Goal: Transaction & Acquisition: Purchase product/service

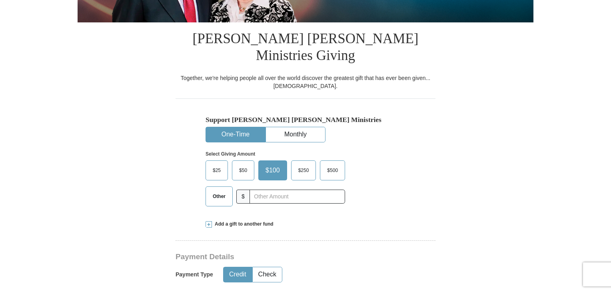
scroll to position [181, 0]
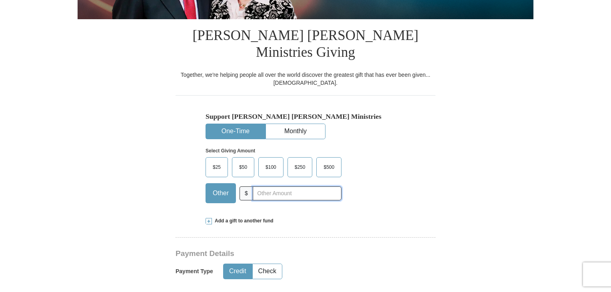
click at [255, 186] on input "text" at bounding box center [297, 193] width 89 height 14
type input "75.00"
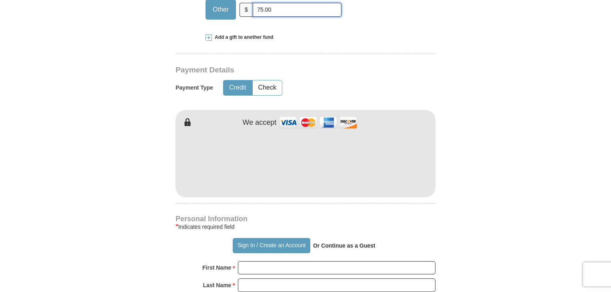
scroll to position [368, 0]
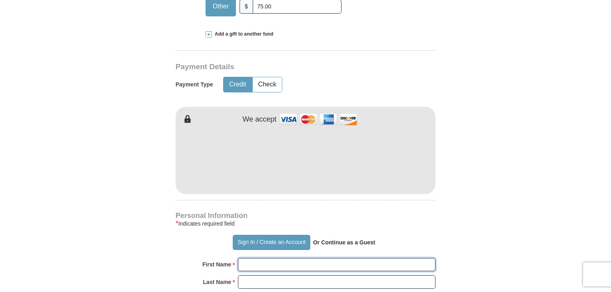
type input "[PERSON_NAME]"
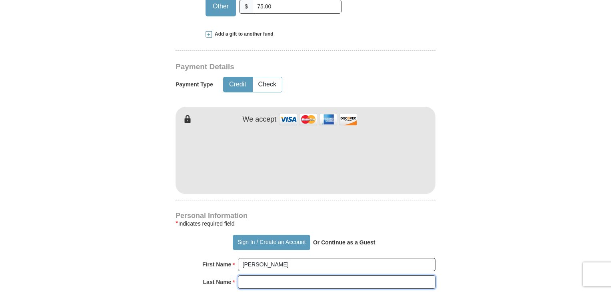
type input "[PERSON_NAME]"
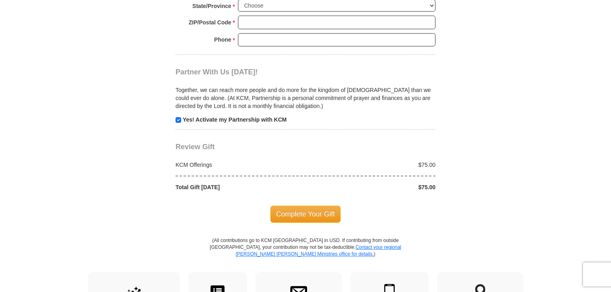
scroll to position [794, 0]
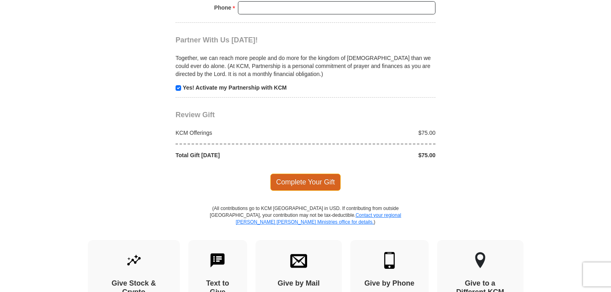
click at [308, 173] on span "Complete Your Gift" at bounding box center [305, 181] width 71 height 17
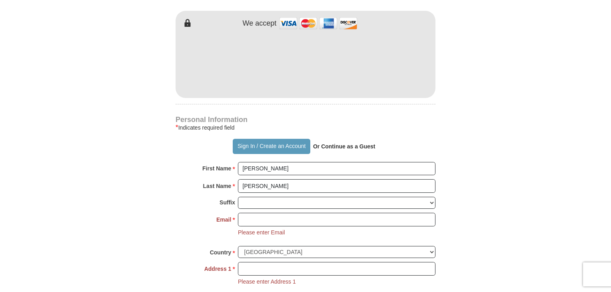
scroll to position [468, 0]
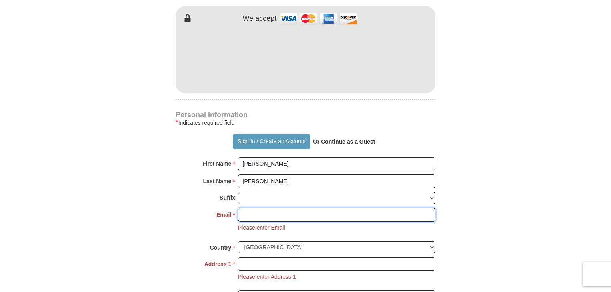
click at [250, 208] on input "Email *" at bounding box center [336, 215] width 197 height 14
click at [243, 208] on input "Email *" at bounding box center [336, 215] width 197 height 14
type input "[EMAIL_ADDRESS][DOMAIN_NAME]"
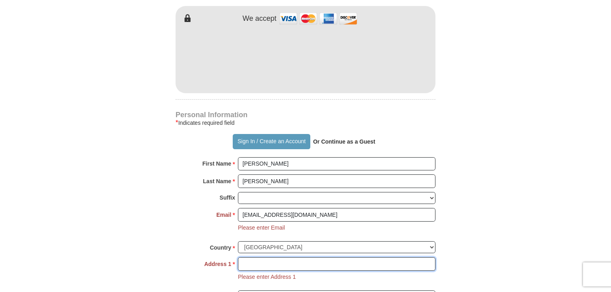
type input "[STREET_ADDRESS]"
type input "[PERSON_NAME] Valley"
select select "NC"
type input "28751-9571"
type input "8285504392"
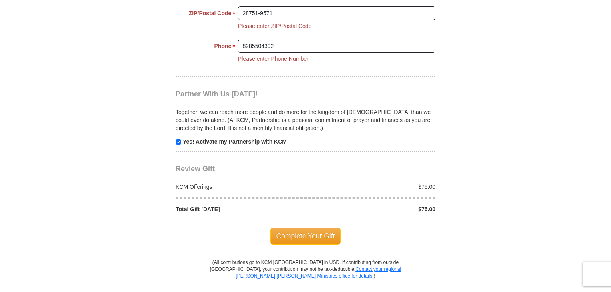
scroll to position [837, 0]
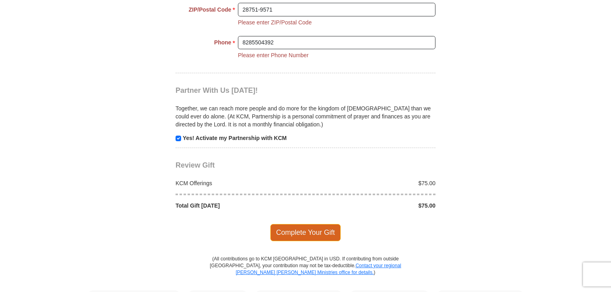
click at [297, 224] on span "Complete Your Gift" at bounding box center [305, 232] width 71 height 17
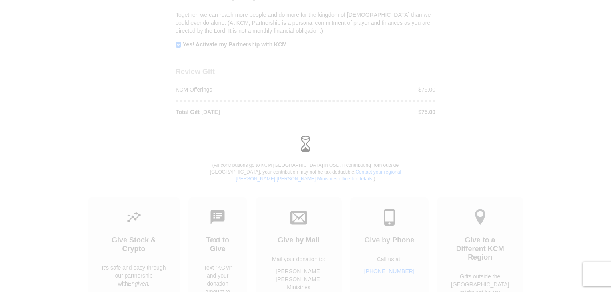
scroll to position [775, 0]
